Goal: Check status: Check status

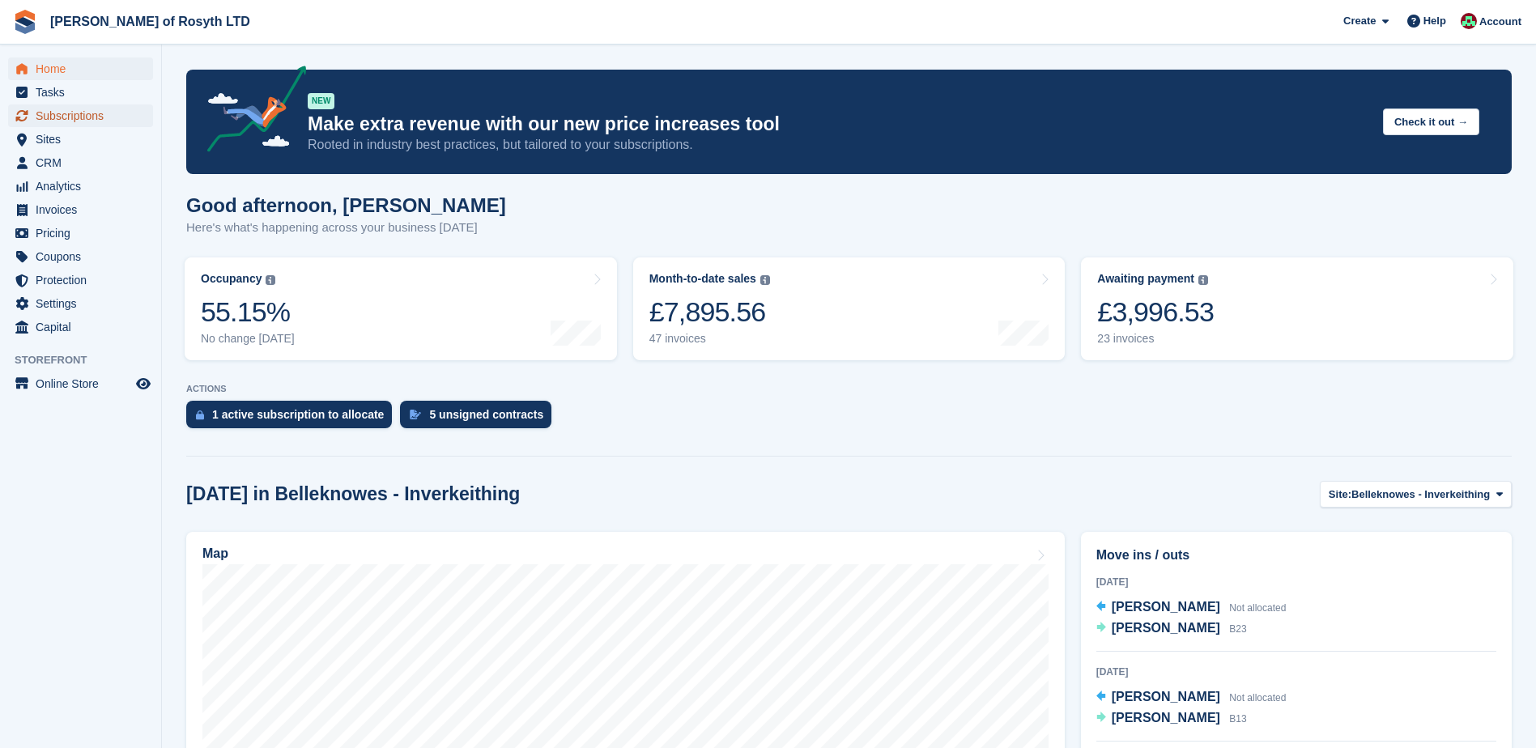
click at [62, 117] on span "Subscriptions" at bounding box center [84, 115] width 97 height 23
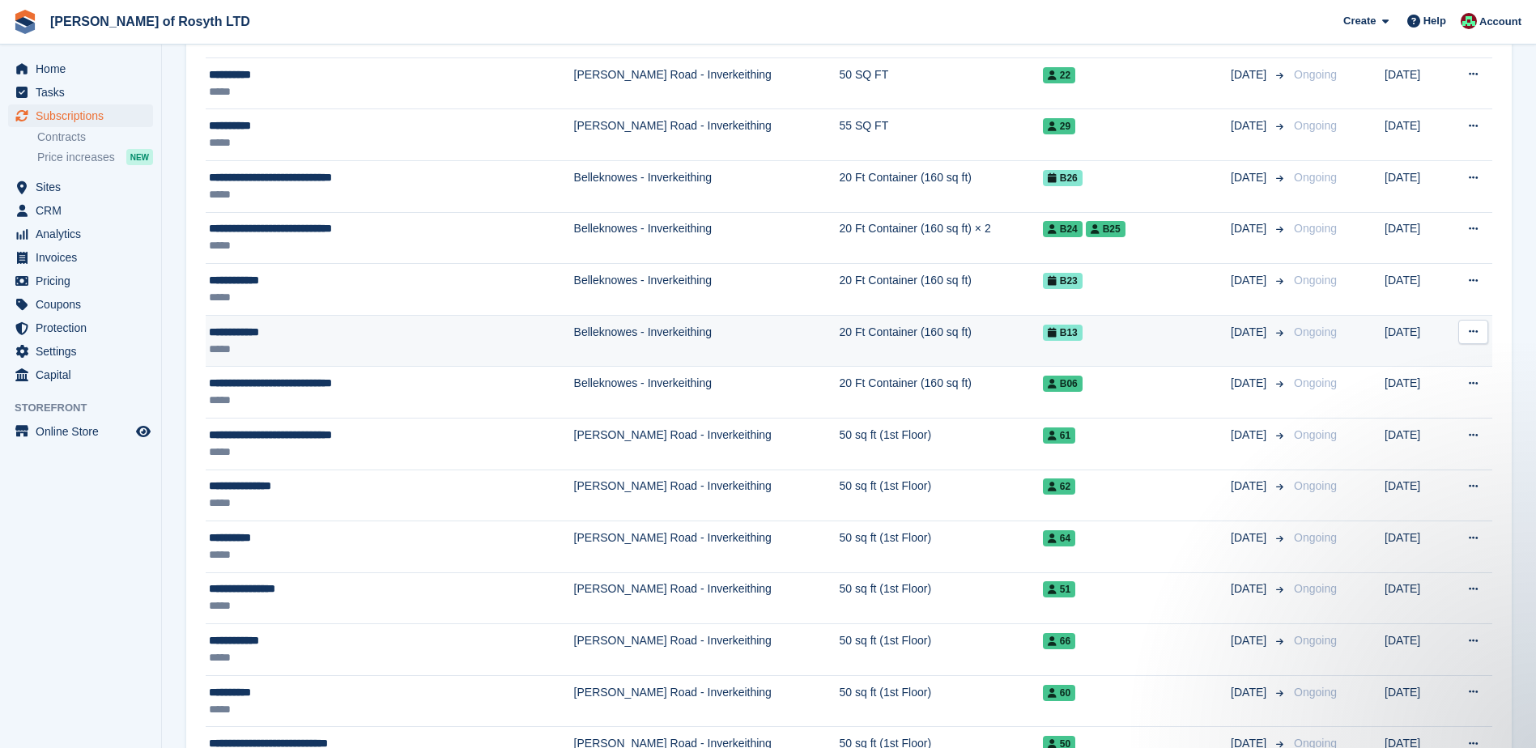
scroll to position [729, 0]
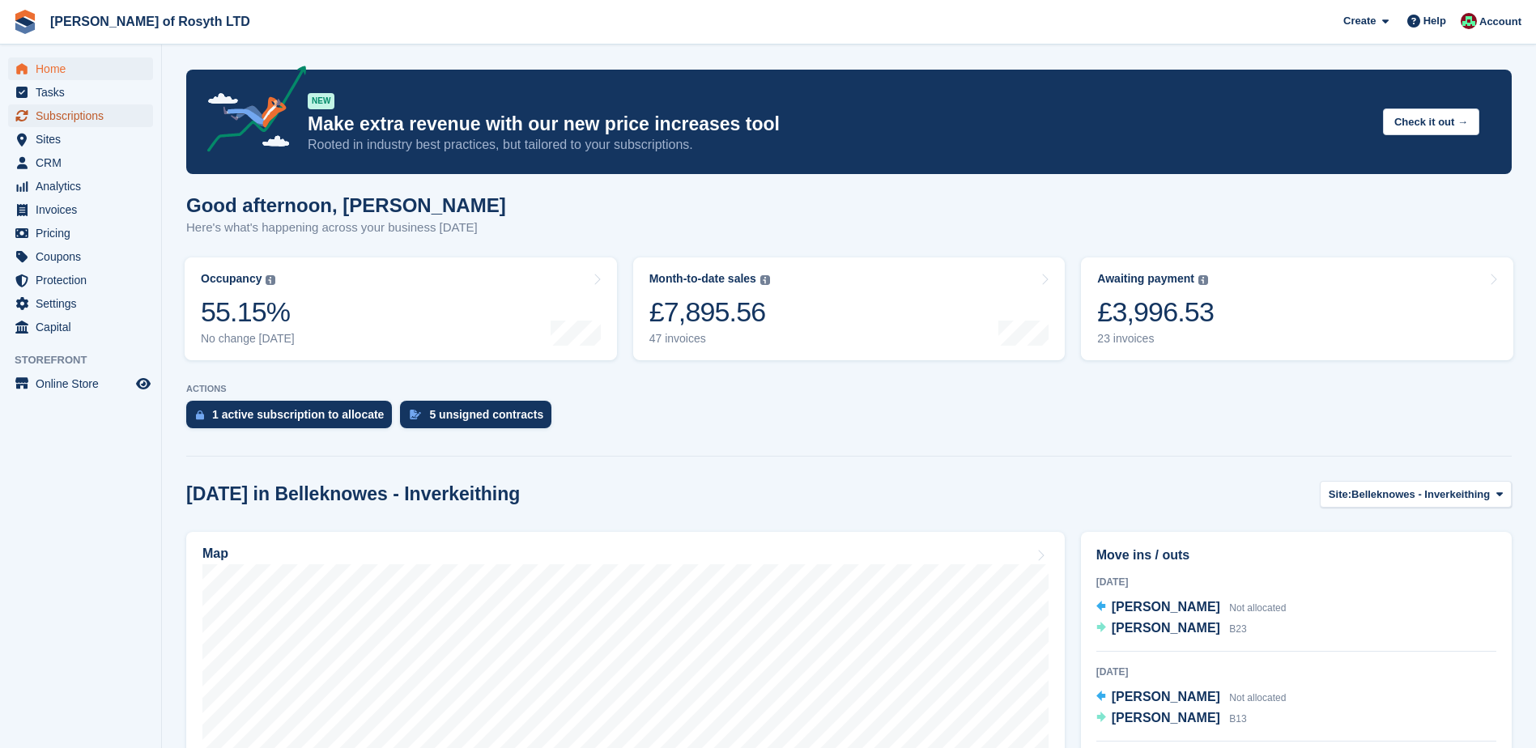
click at [78, 118] on span "Subscriptions" at bounding box center [84, 115] width 97 height 23
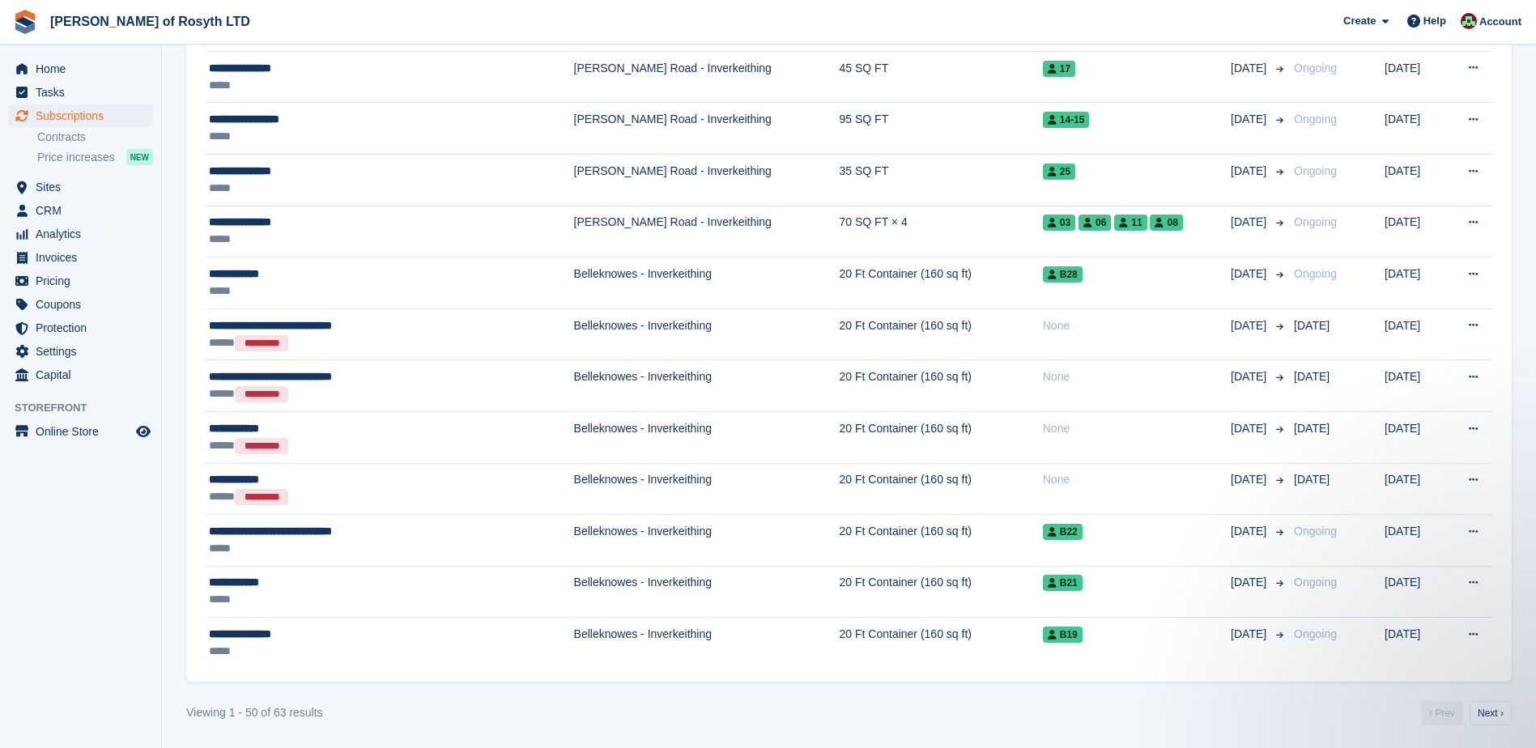
scroll to position [2356, 0]
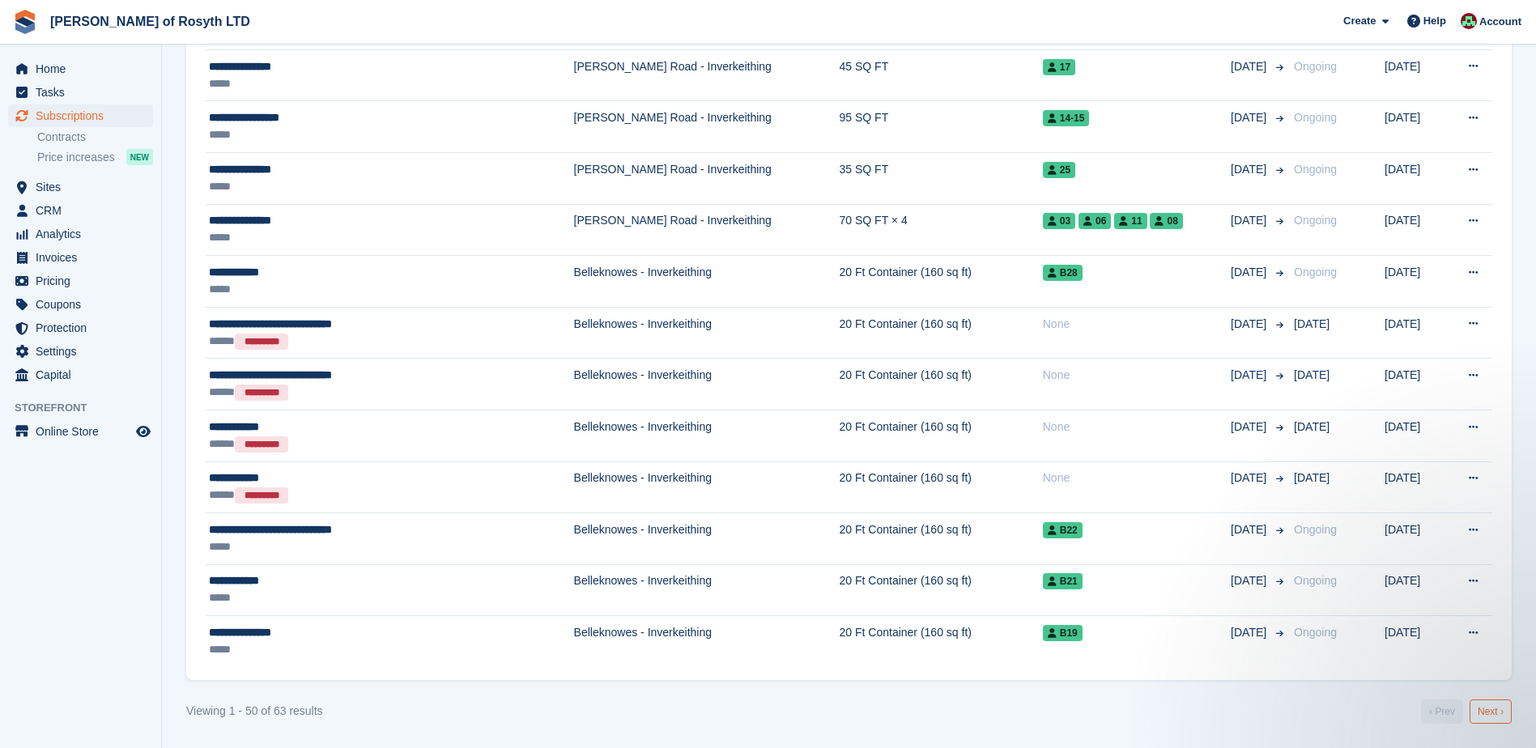
click at [1488, 710] on link "Next ›" at bounding box center [1491, 712] width 42 height 24
